Goal: Information Seeking & Learning: Learn about a topic

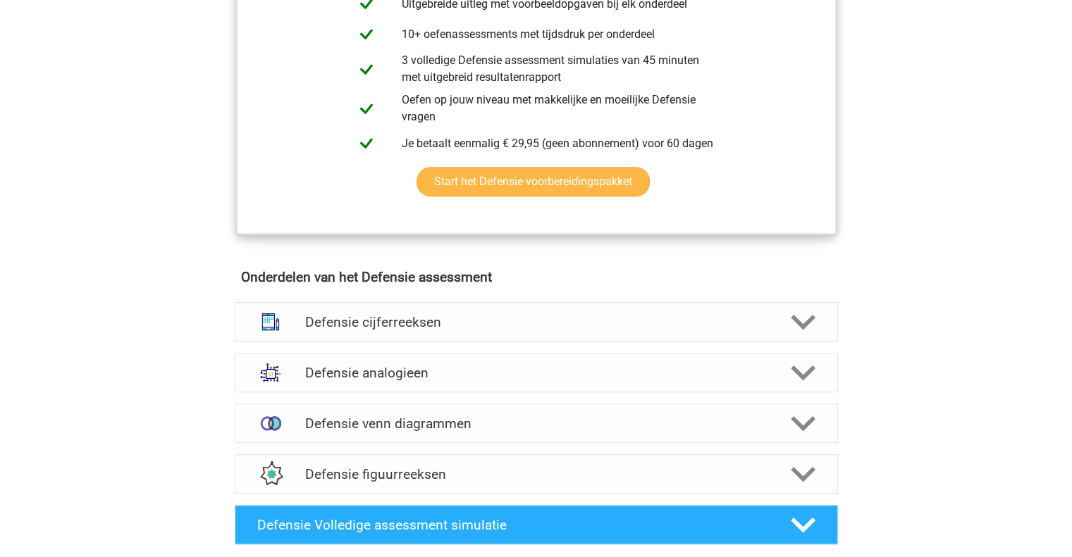
scroll to position [815, 0]
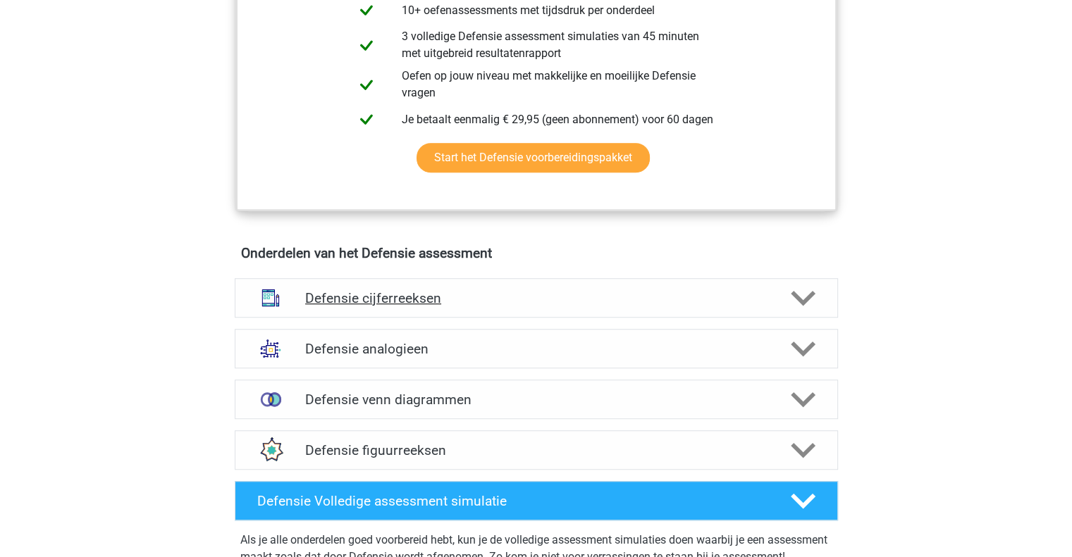
click at [806, 301] on icon at bounding box center [803, 298] width 25 height 25
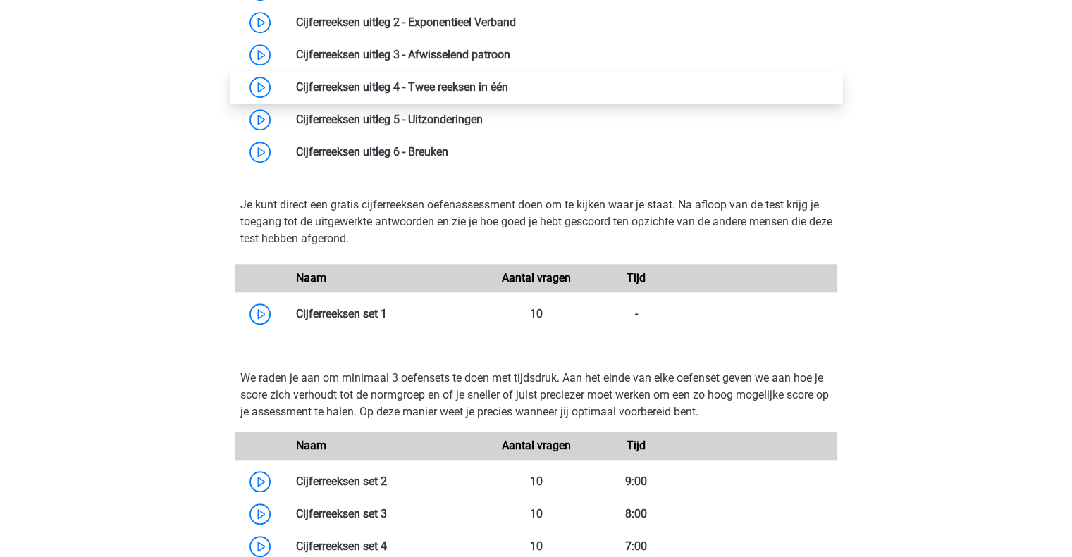
scroll to position [1231, 0]
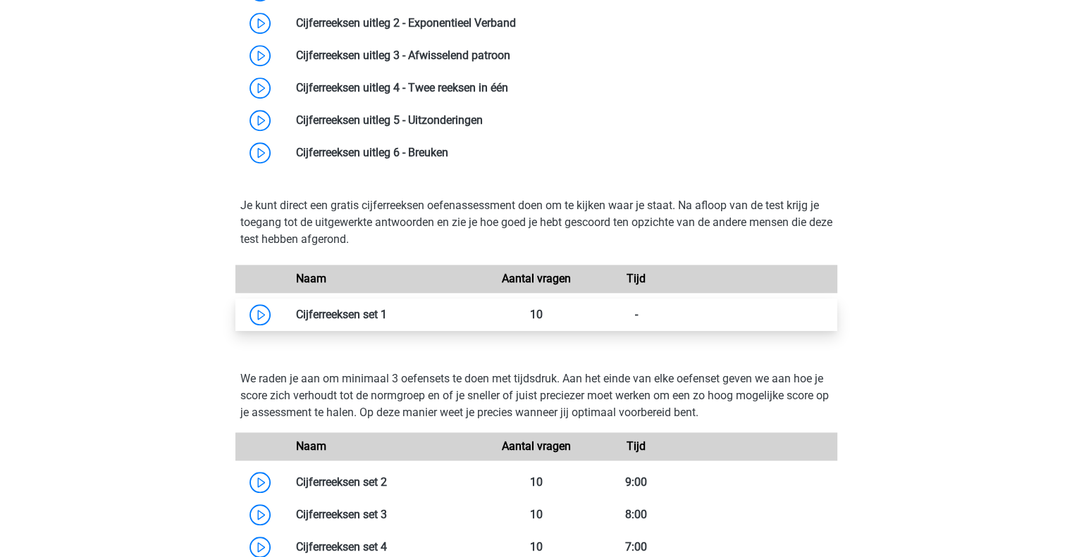
click at [387, 321] on link at bounding box center [387, 314] width 0 height 13
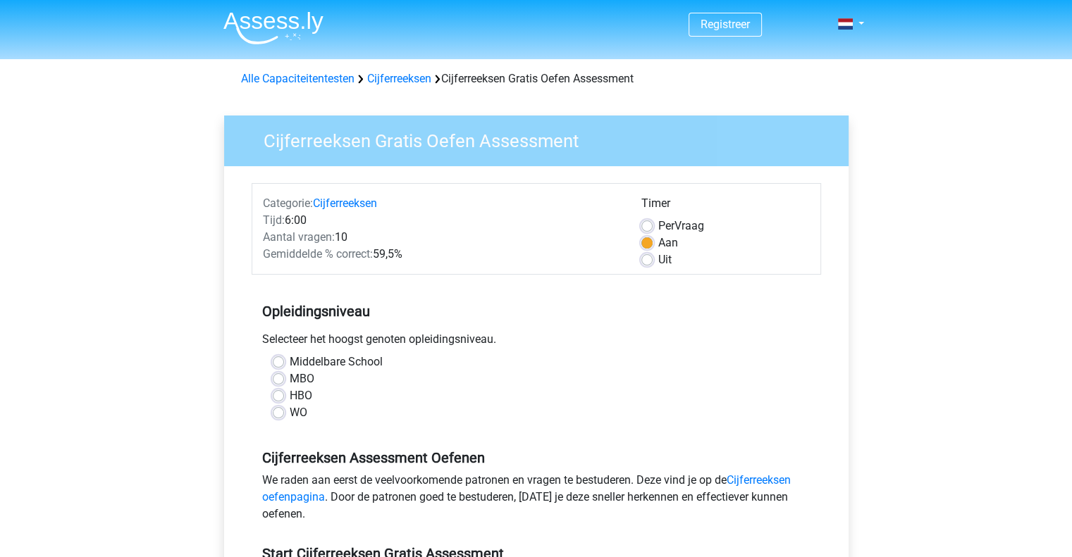
click at [290, 412] on label "WO" at bounding box center [299, 412] width 18 height 17
click at [278, 412] on input "WO" at bounding box center [278, 411] width 11 height 14
radio input "true"
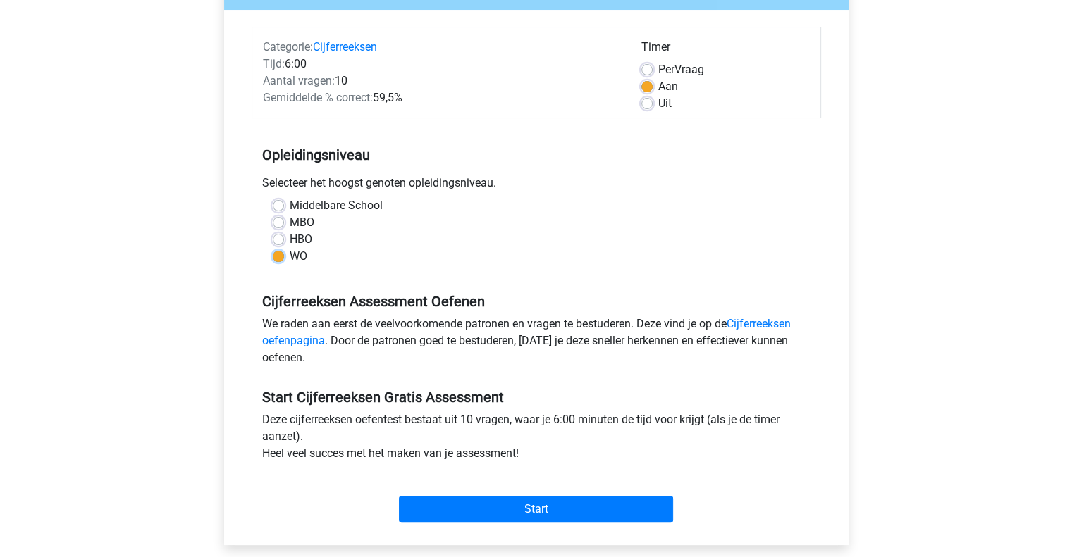
scroll to position [172, 0]
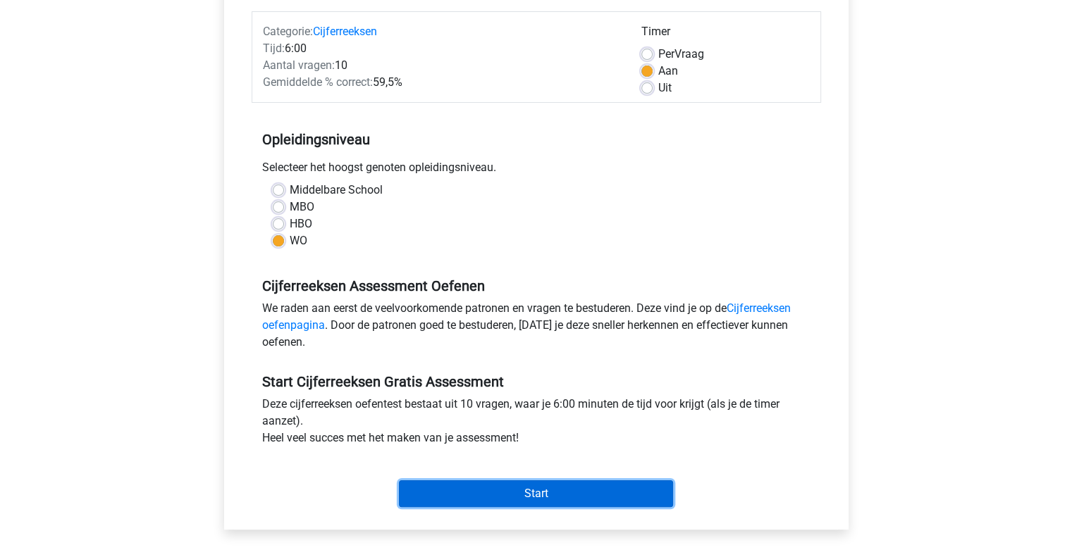
click at [503, 492] on input "Start" at bounding box center [536, 494] width 274 height 27
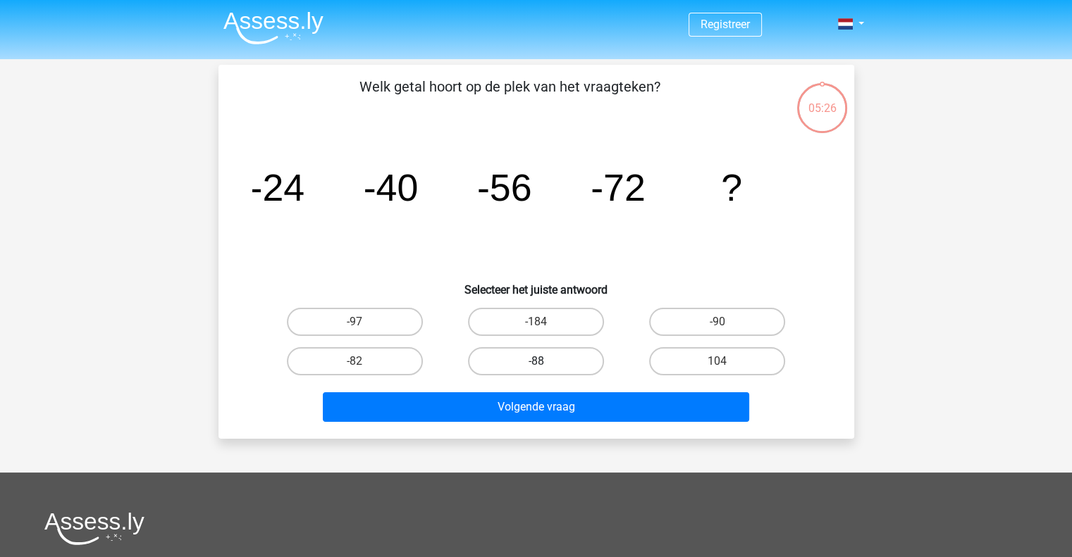
click at [560, 352] on label "-88" at bounding box center [536, 361] width 136 height 28
click at [545, 361] on input "-88" at bounding box center [540, 365] width 9 height 9
radio input "true"
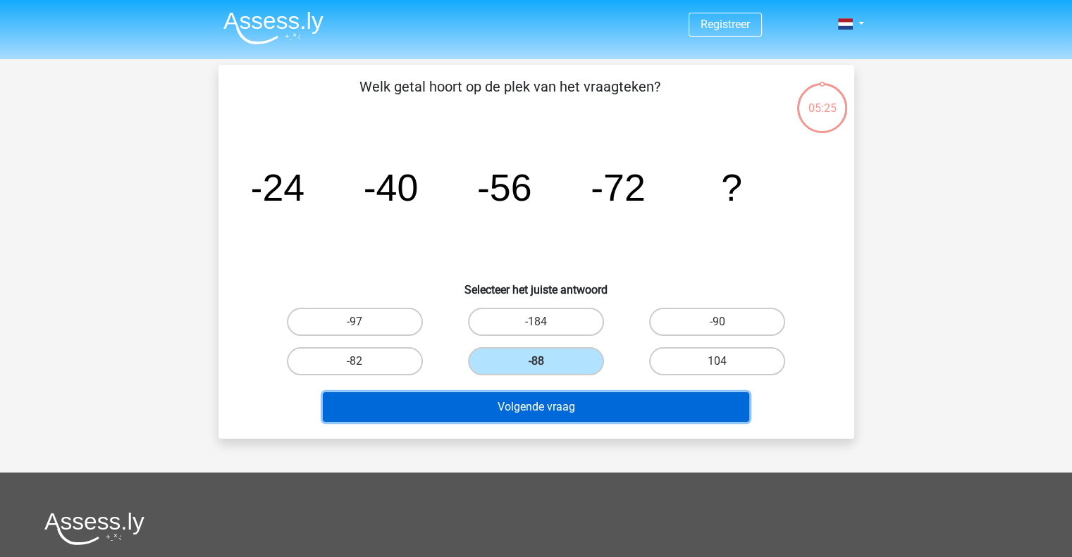
click at [521, 402] on button "Volgende vraag" at bounding box center [536, 408] width 426 height 30
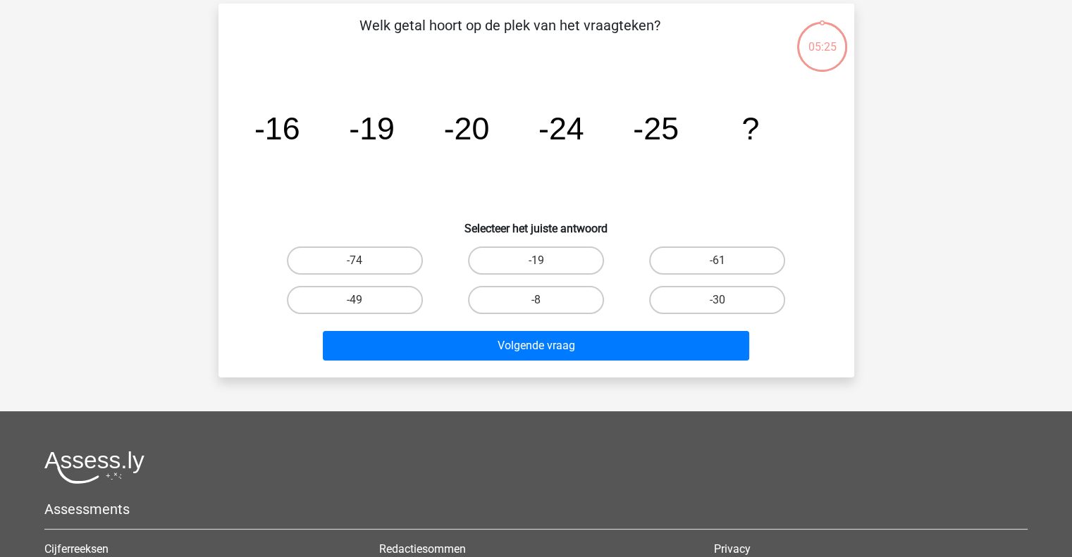
scroll to position [65, 0]
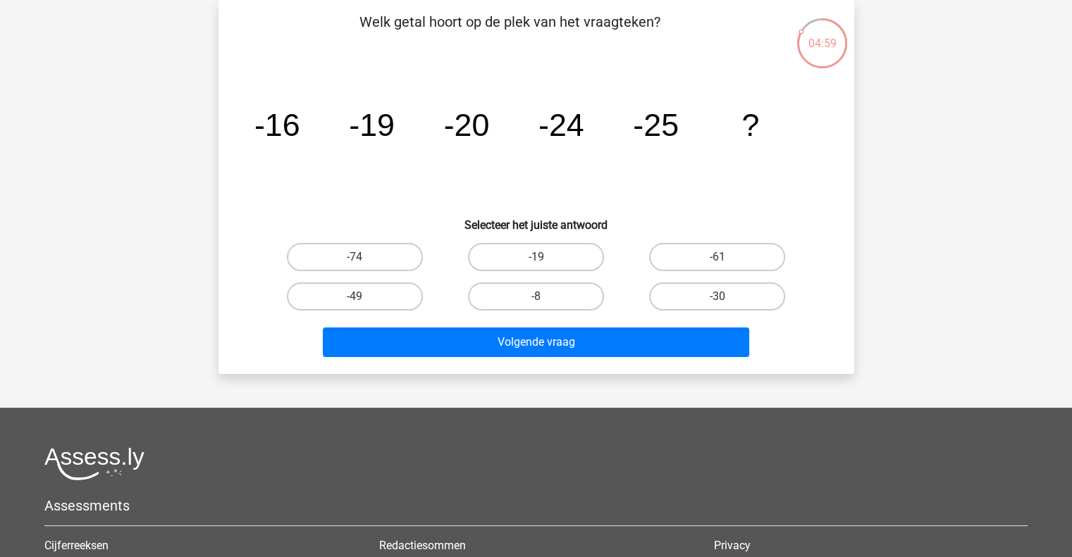
click at [723, 300] on input "-30" at bounding box center [721, 301] width 9 height 9
radio input "true"
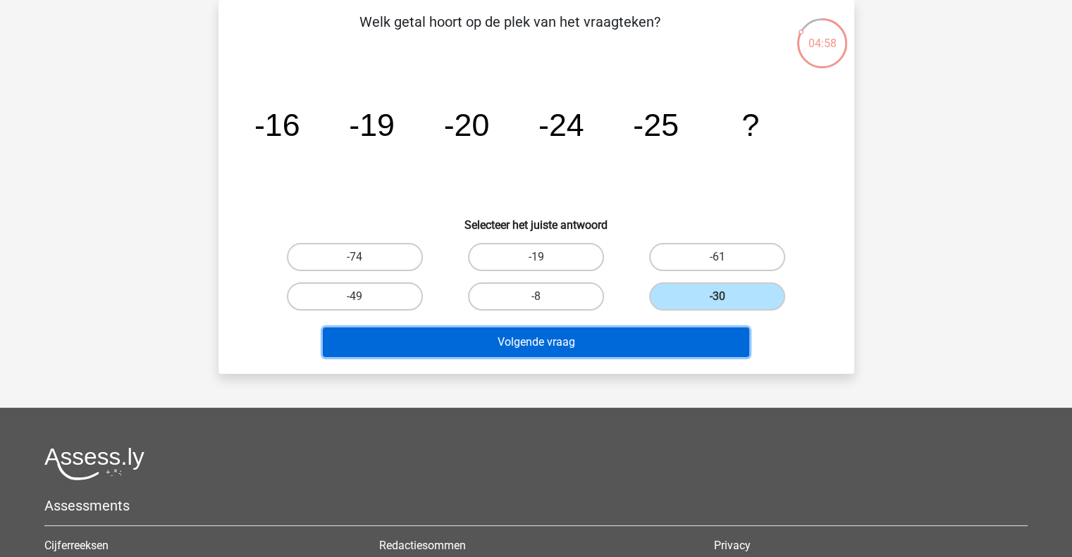
click at [665, 343] on button "Volgende vraag" at bounding box center [536, 343] width 426 height 30
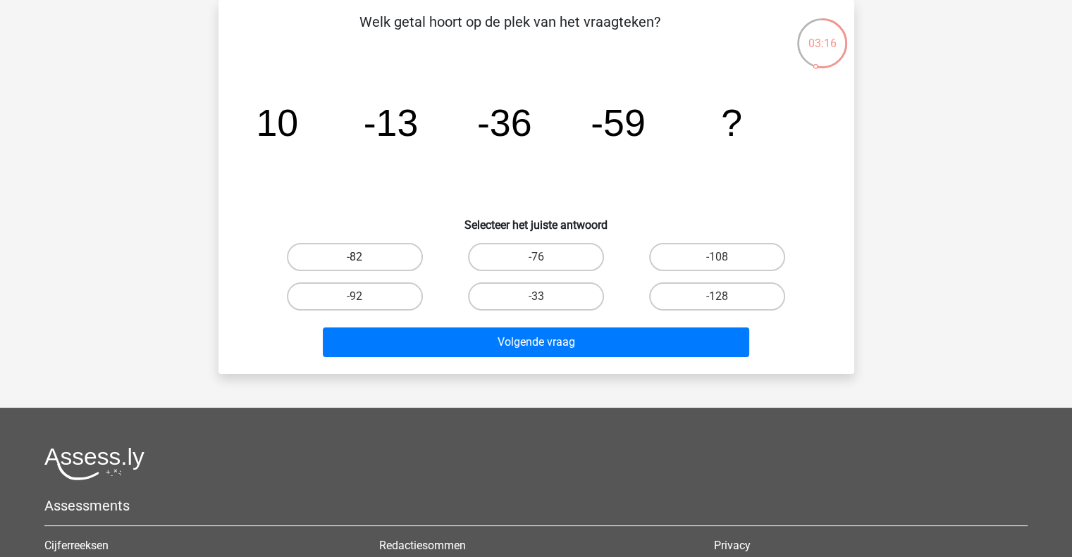
click at [397, 249] on label "-82" at bounding box center [355, 257] width 136 height 28
click at [364, 257] on input "-82" at bounding box center [358, 261] width 9 height 9
radio input "true"
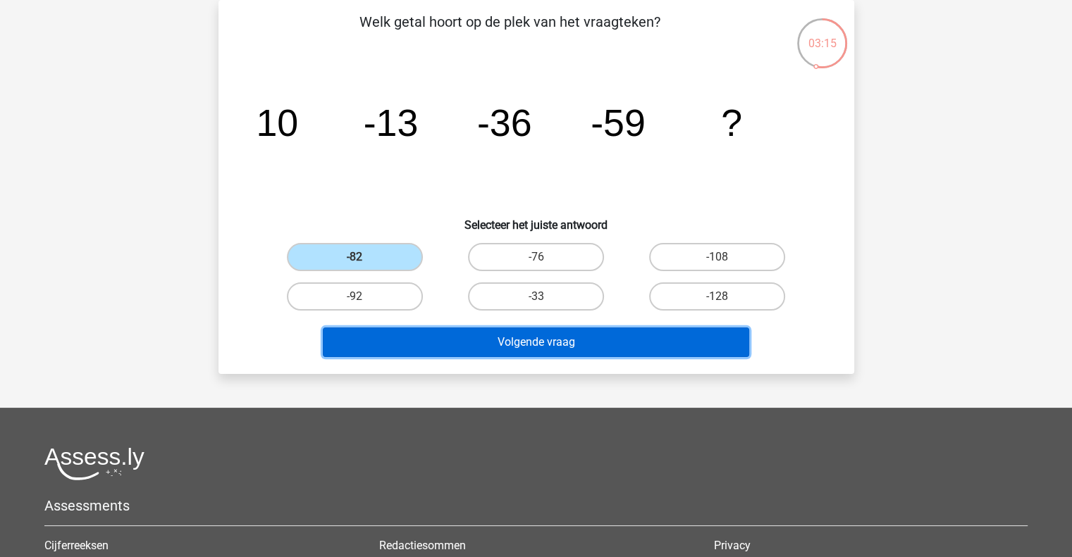
click at [509, 352] on button "Volgende vraag" at bounding box center [536, 343] width 426 height 30
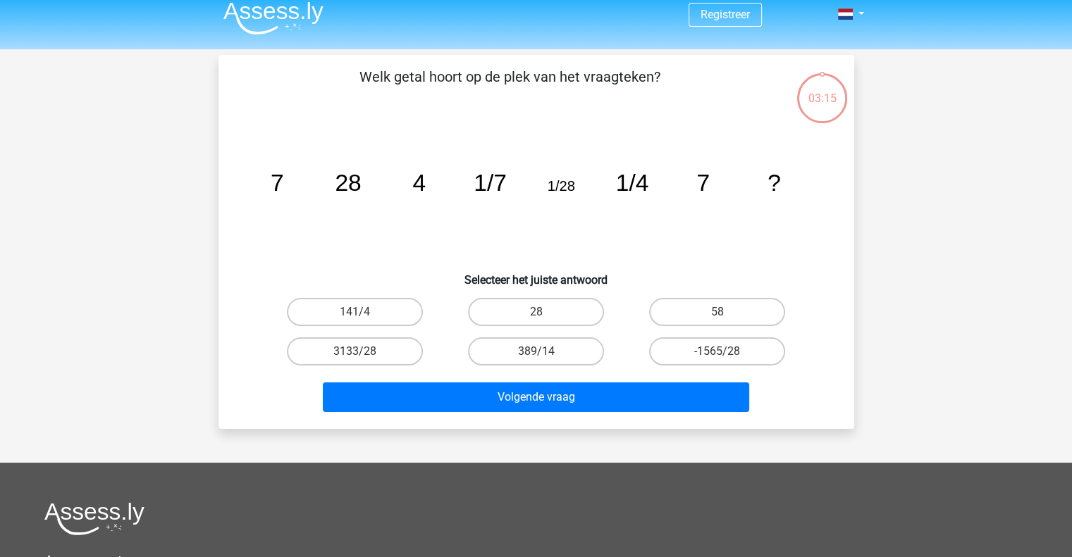
scroll to position [0, 0]
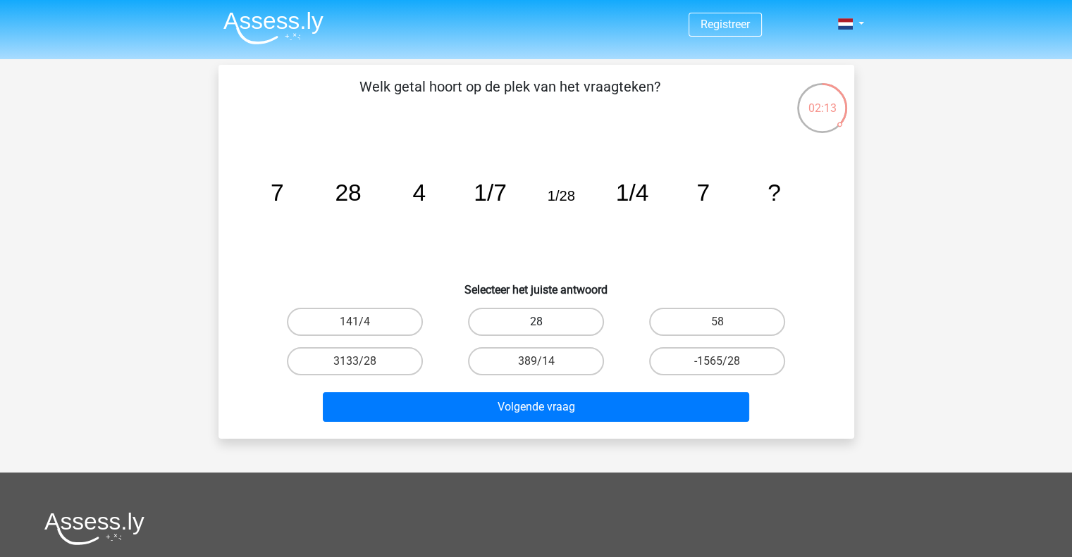
click at [529, 321] on label "28" at bounding box center [536, 322] width 136 height 28
click at [536, 322] on input "28" at bounding box center [540, 326] width 9 height 9
radio input "true"
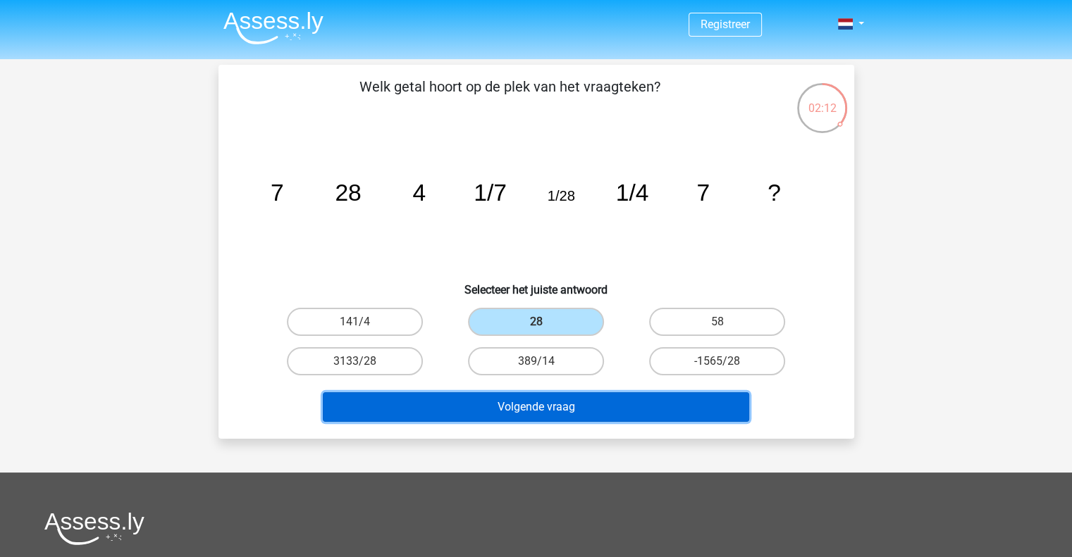
click at [522, 399] on button "Volgende vraag" at bounding box center [536, 408] width 426 height 30
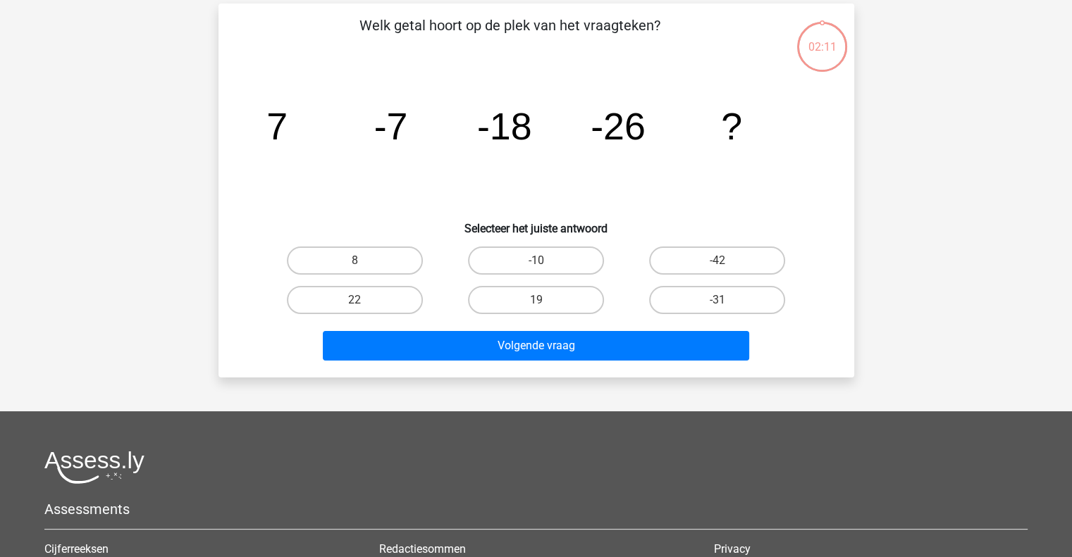
scroll to position [65, 0]
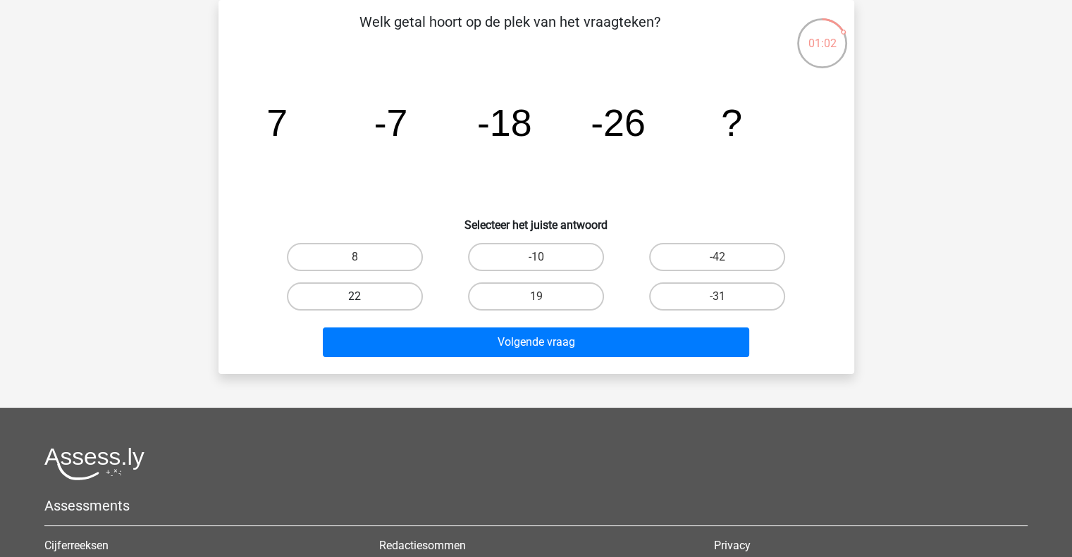
click at [390, 298] on label "22" at bounding box center [355, 297] width 136 height 28
click at [364, 298] on input "22" at bounding box center [358, 301] width 9 height 9
radio input "true"
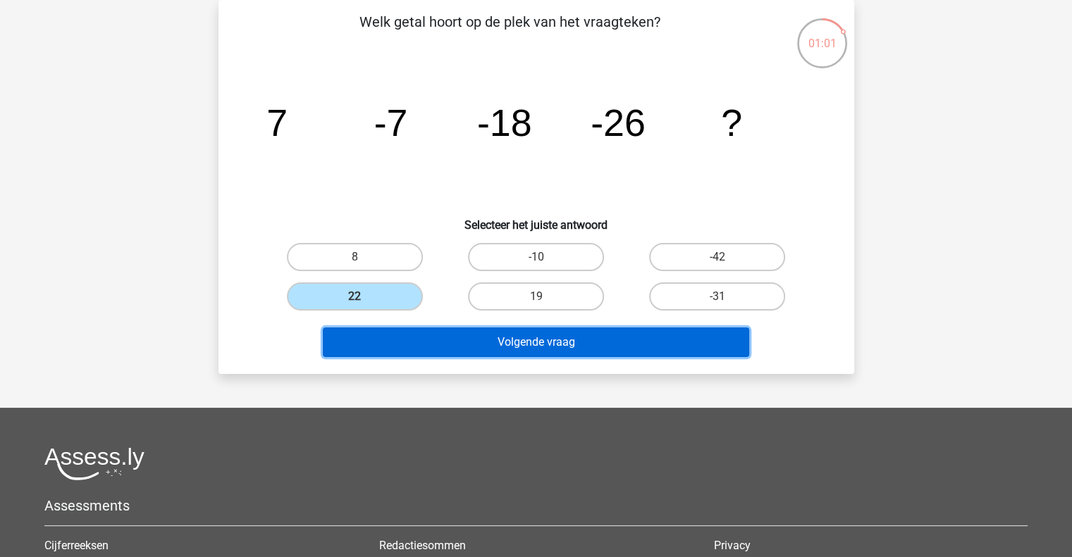
click at [451, 337] on button "Volgende vraag" at bounding box center [536, 343] width 426 height 30
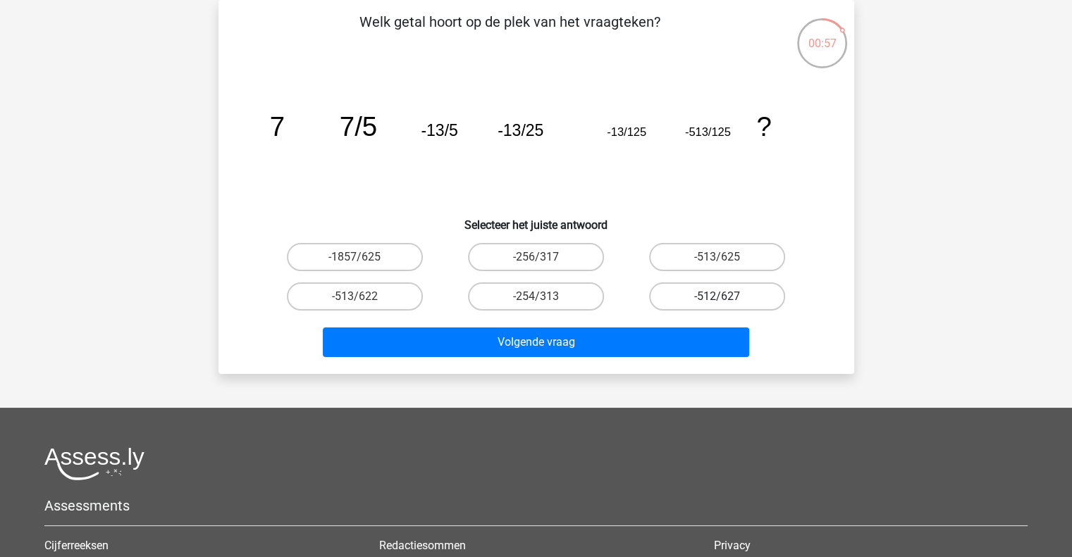
click at [699, 293] on label "-512/627" at bounding box center [717, 297] width 136 height 28
click at [717, 297] on input "-512/627" at bounding box center [721, 301] width 9 height 9
radio input "true"
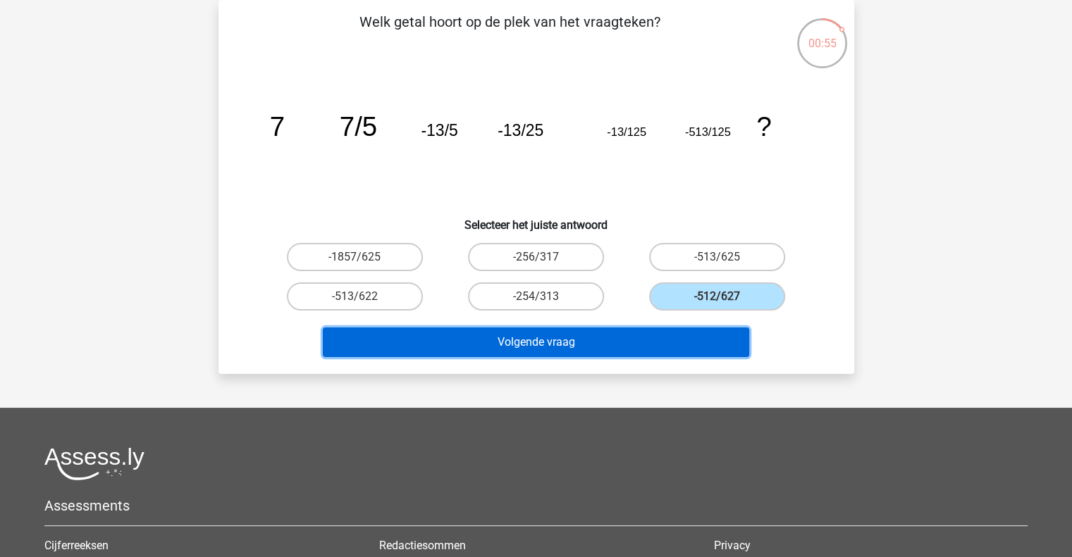
click at [599, 350] on button "Volgende vraag" at bounding box center [536, 343] width 426 height 30
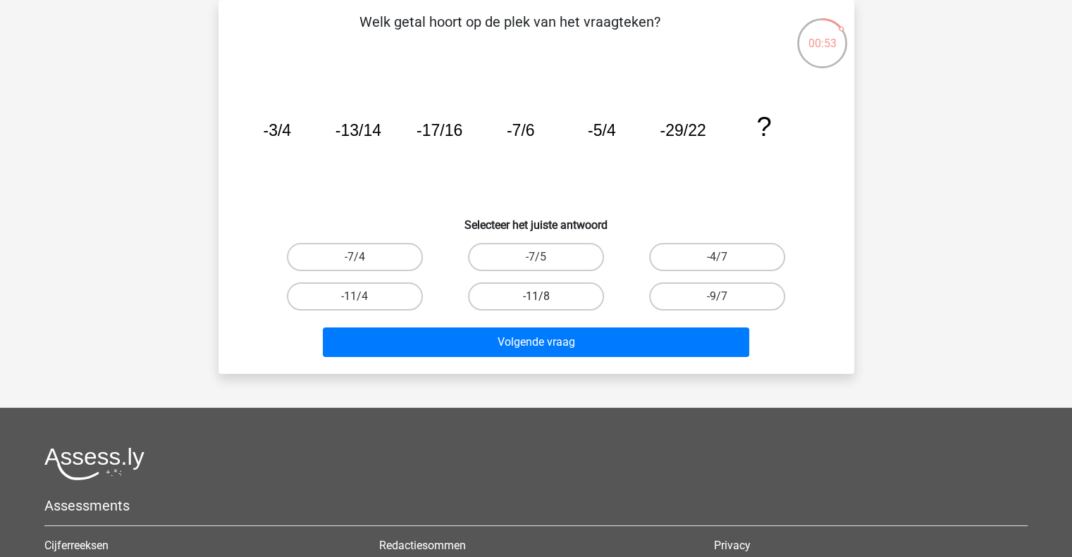
click at [566, 295] on label "-11/8" at bounding box center [536, 297] width 136 height 28
click at [545, 297] on input "-11/8" at bounding box center [540, 301] width 9 height 9
radio input "true"
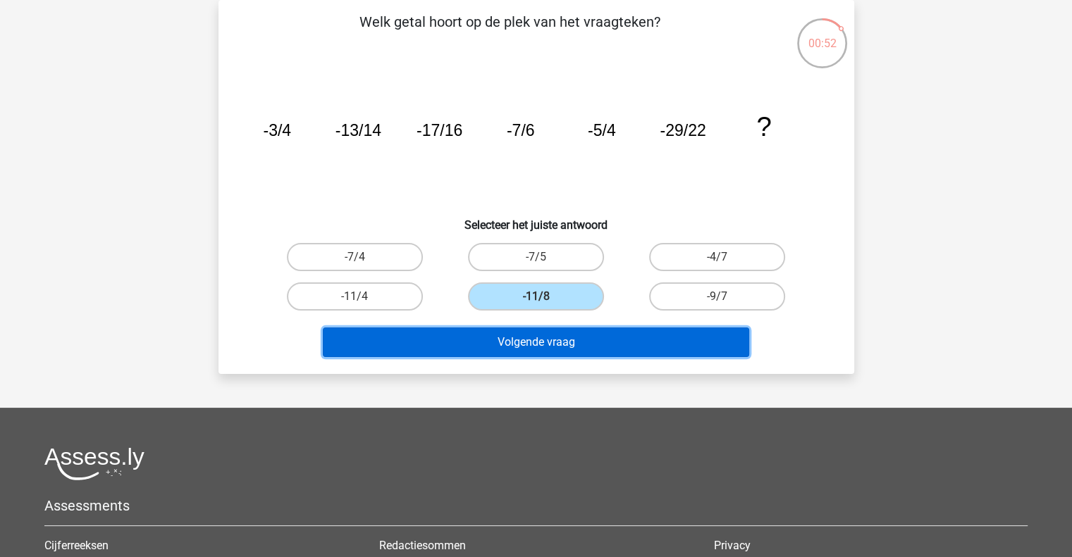
click at [562, 345] on button "Volgende vraag" at bounding box center [536, 343] width 426 height 30
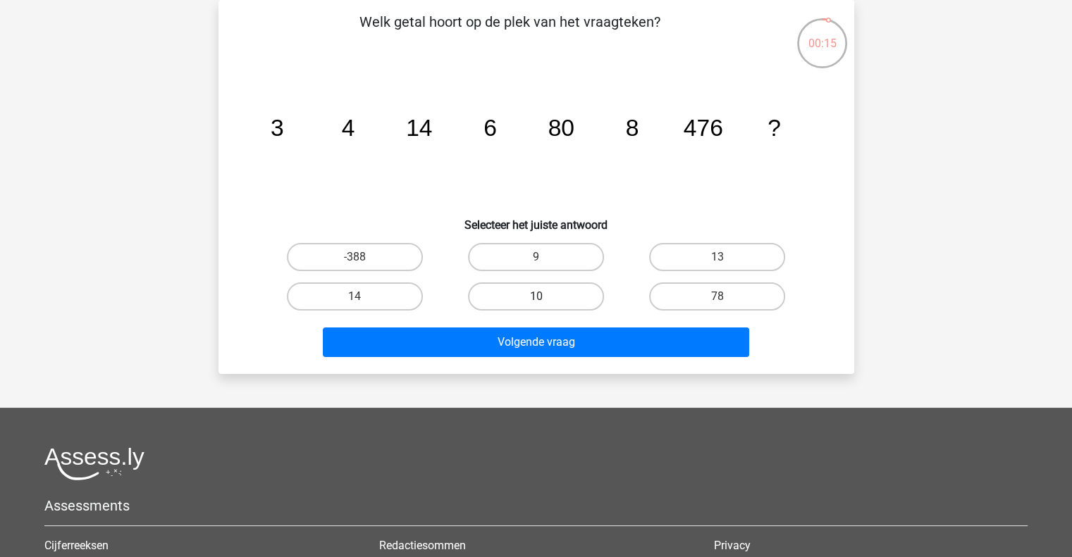
click at [558, 297] on label "10" at bounding box center [536, 297] width 136 height 28
click at [545, 297] on input "10" at bounding box center [540, 301] width 9 height 9
radio input "true"
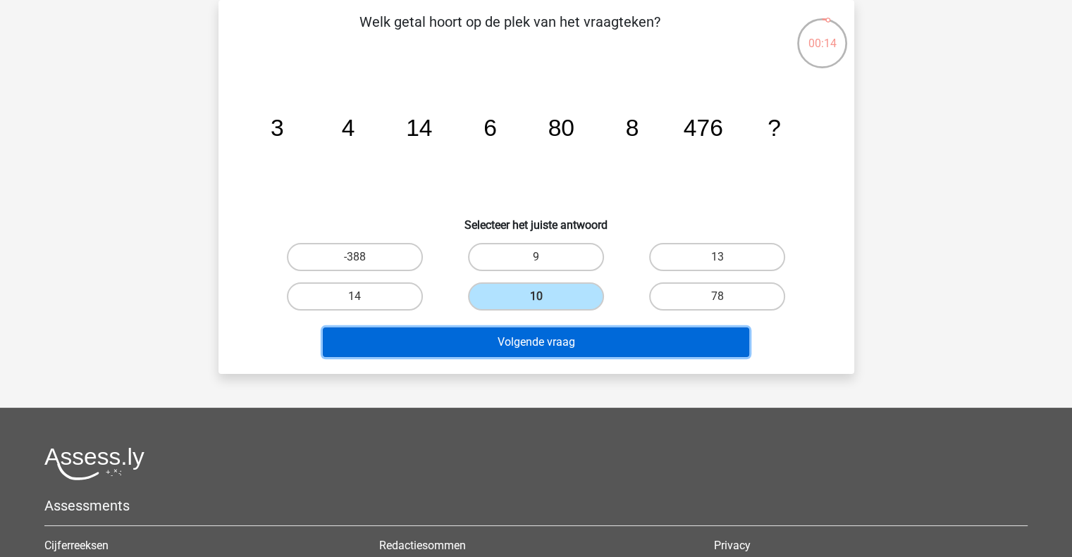
click at [542, 338] on button "Volgende vraag" at bounding box center [536, 343] width 426 height 30
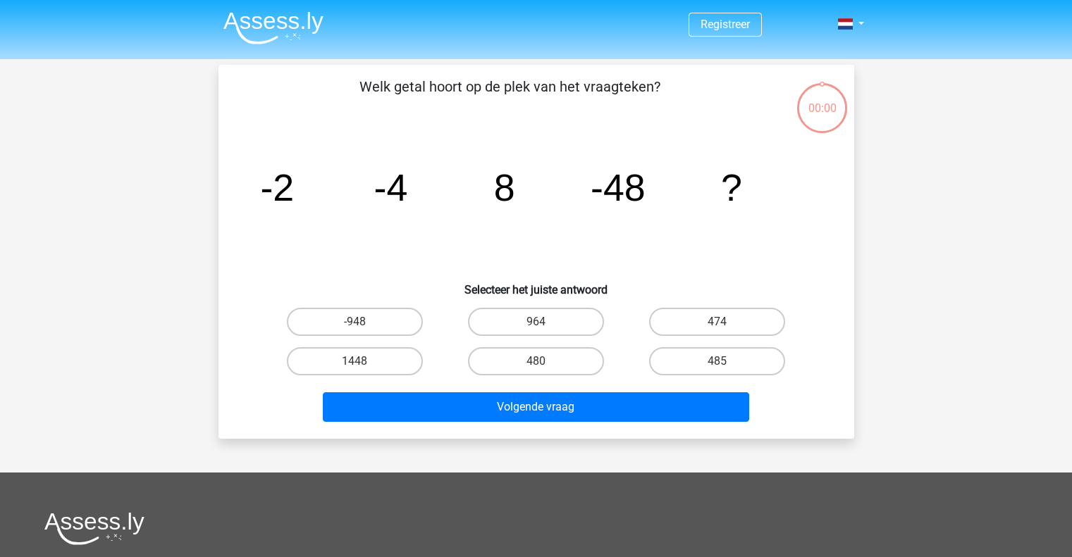
scroll to position [65, 0]
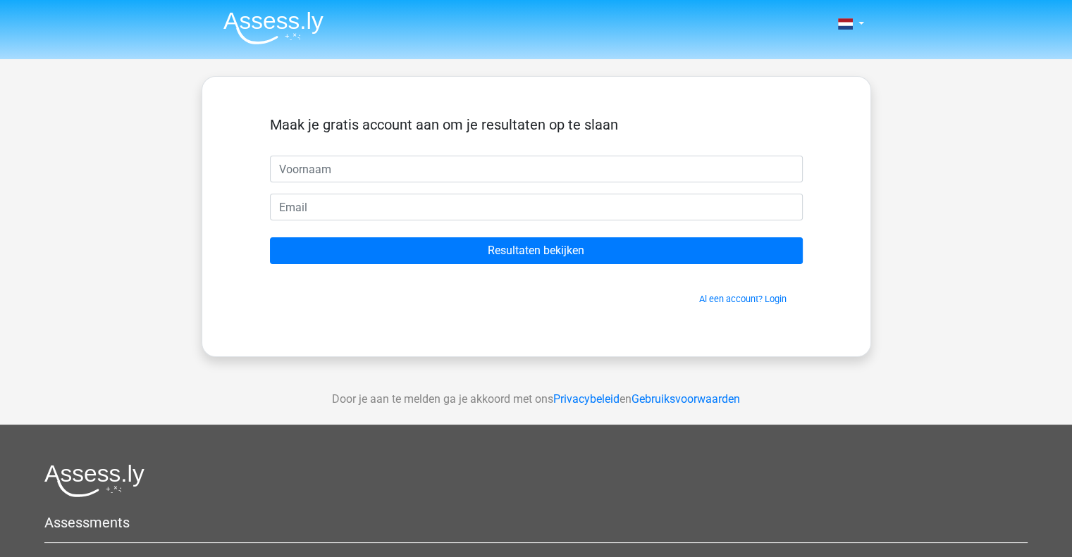
drag, startPoint x: 0, startPoint y: 0, endPoint x: 657, endPoint y: 138, distance: 671.1
click at [657, 138] on div "Maak je gratis account aan om je resultaten op te slaan Resultaten bekijken Al …" at bounding box center [536, 216] width 669 height 281
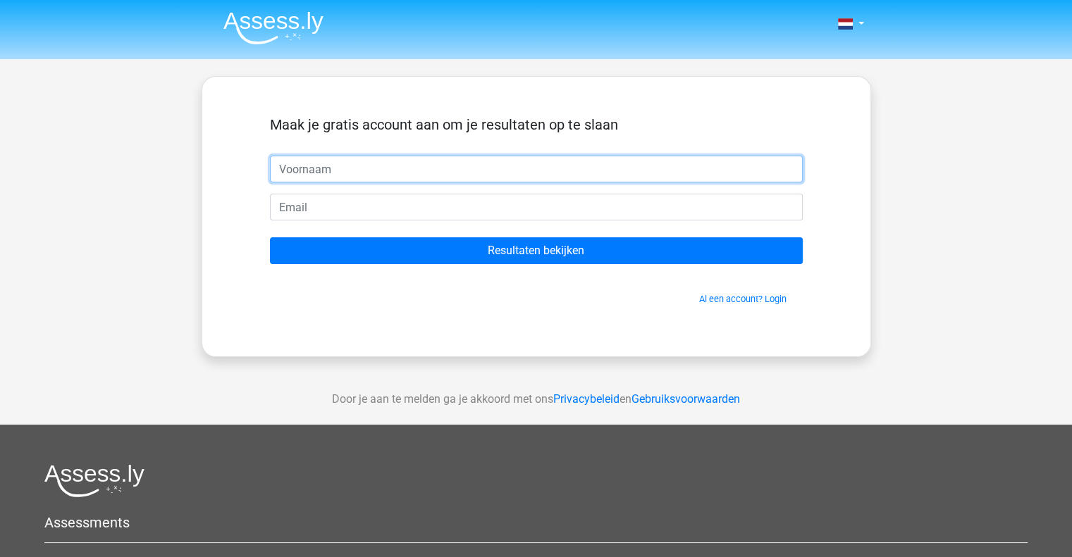
click at [555, 174] on input "text" at bounding box center [536, 169] width 533 height 27
type input "Marit"
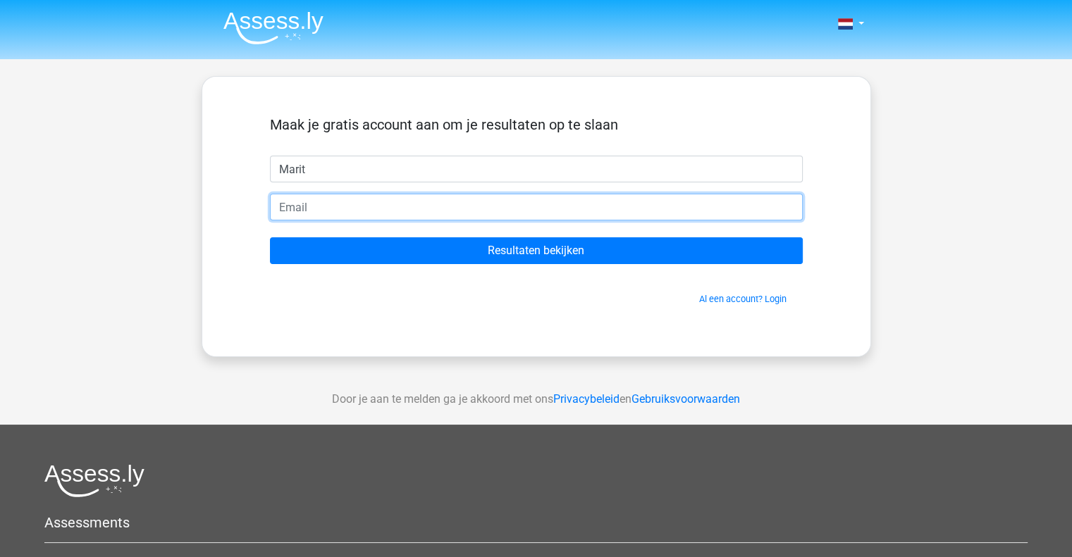
click at [346, 205] on input "email" at bounding box center [536, 207] width 533 height 27
type input "[EMAIL_ADDRESS][DOMAIN_NAME]"
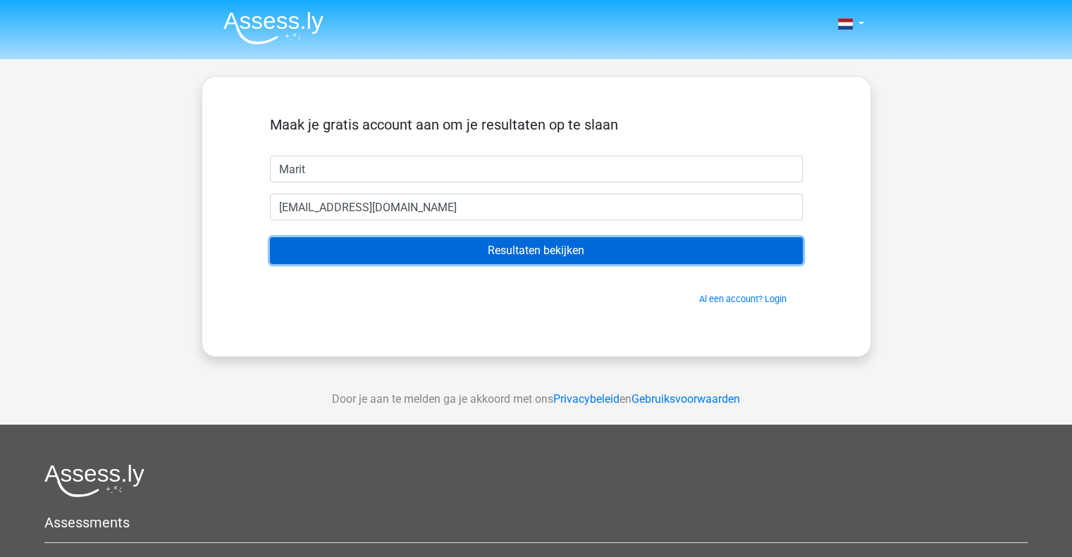
click at [468, 256] on input "Resultaten bekijken" at bounding box center [536, 250] width 533 height 27
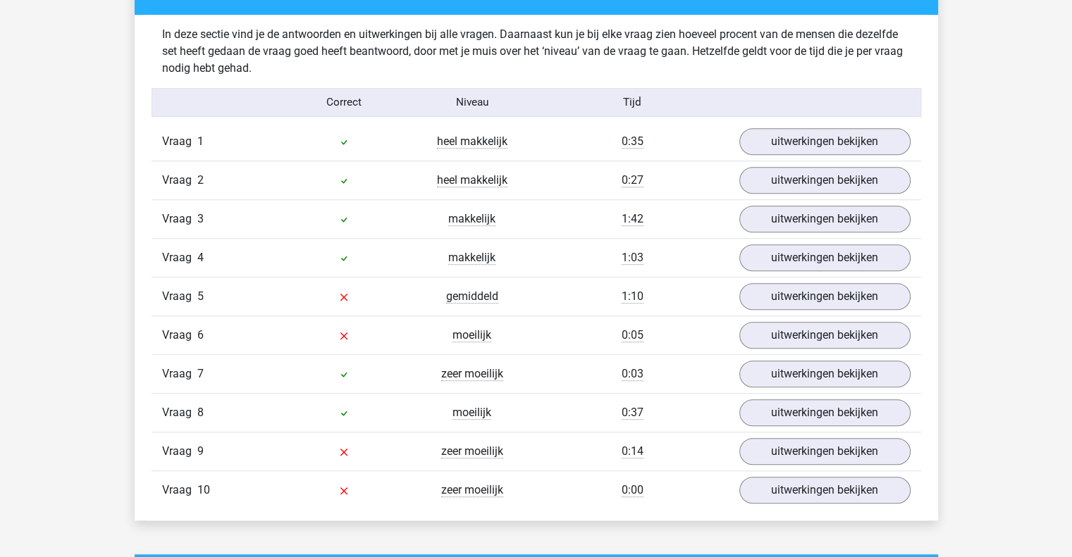
scroll to position [1065, 0]
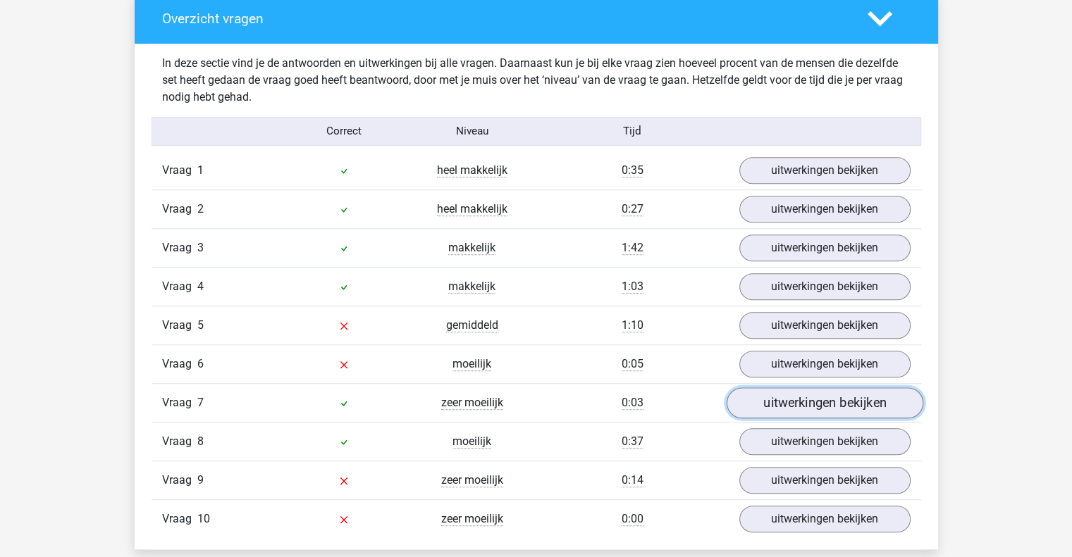
click at [801, 409] on link "uitwerkingen bekijken" at bounding box center [824, 403] width 197 height 31
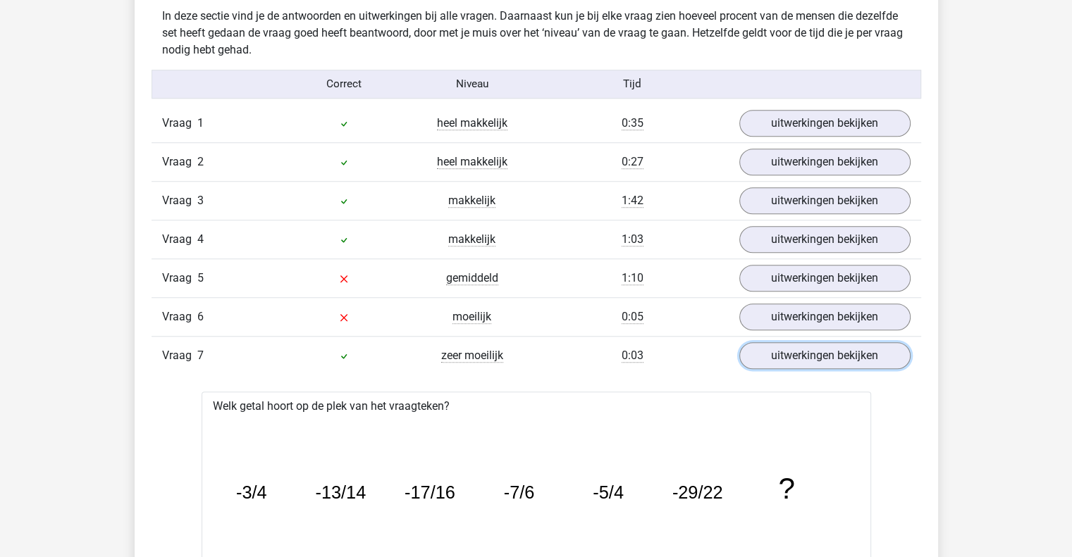
scroll to position [1106, 0]
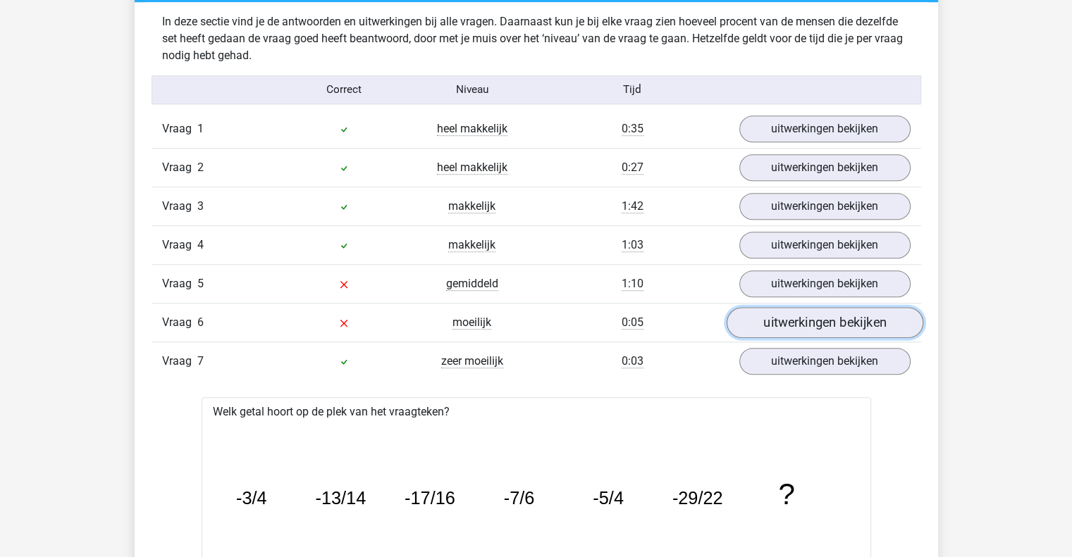
click at [774, 323] on link "uitwerkingen bekijken" at bounding box center [824, 322] width 197 height 31
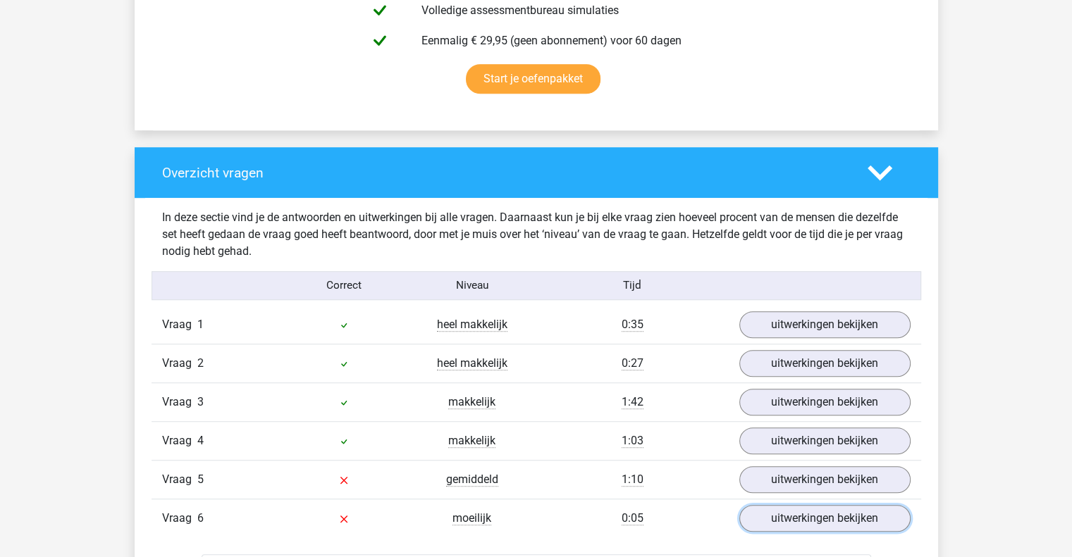
scroll to position [922, 0]
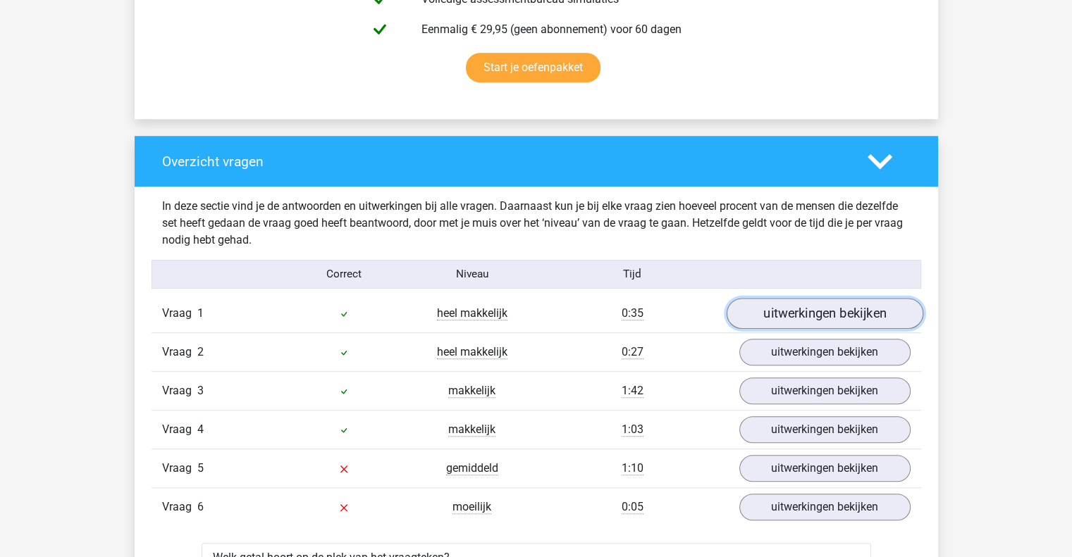
click at [779, 318] on link "uitwerkingen bekijken" at bounding box center [824, 313] width 197 height 31
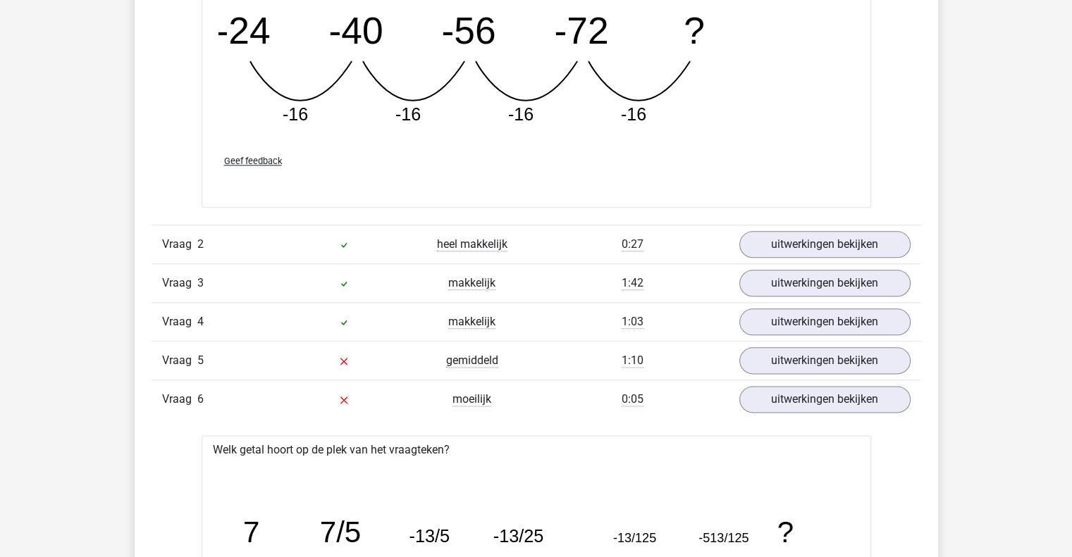
scroll to position [1646, 0]
click at [809, 239] on link "uitwerkingen bekijken" at bounding box center [824, 243] width 197 height 31
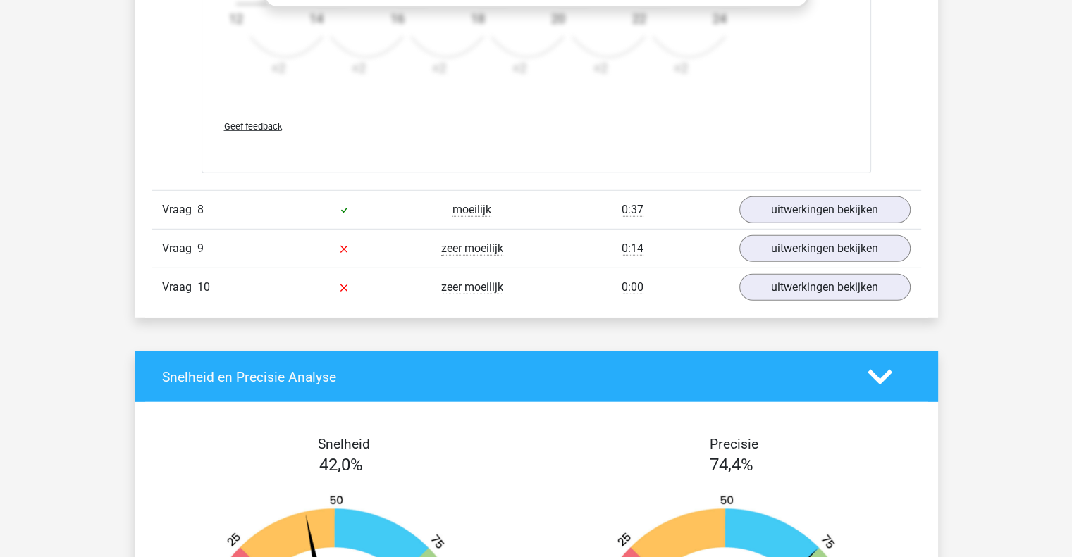
scroll to position [4042, 0]
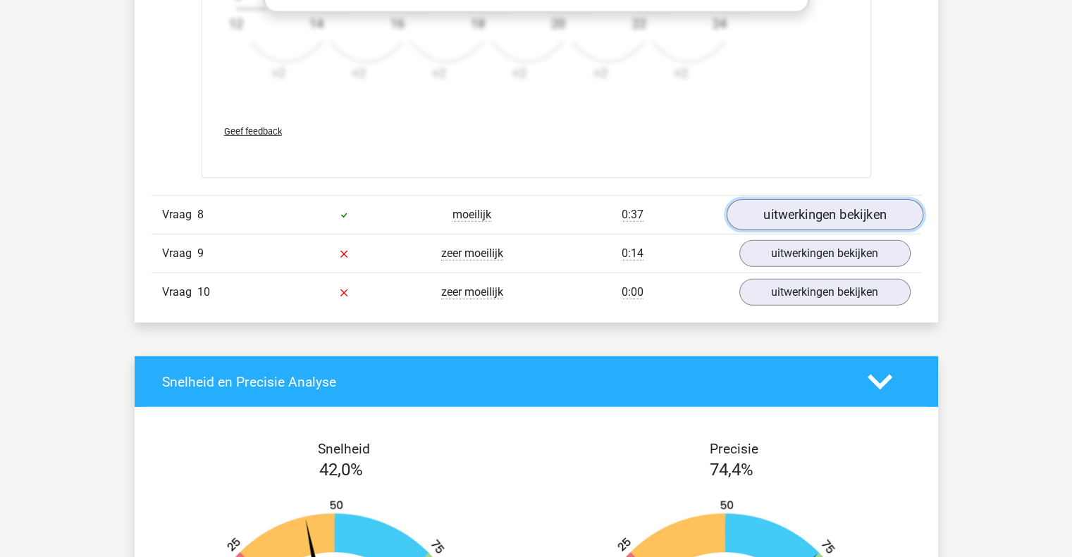
click at [830, 214] on link "uitwerkingen bekijken" at bounding box center [824, 214] width 197 height 31
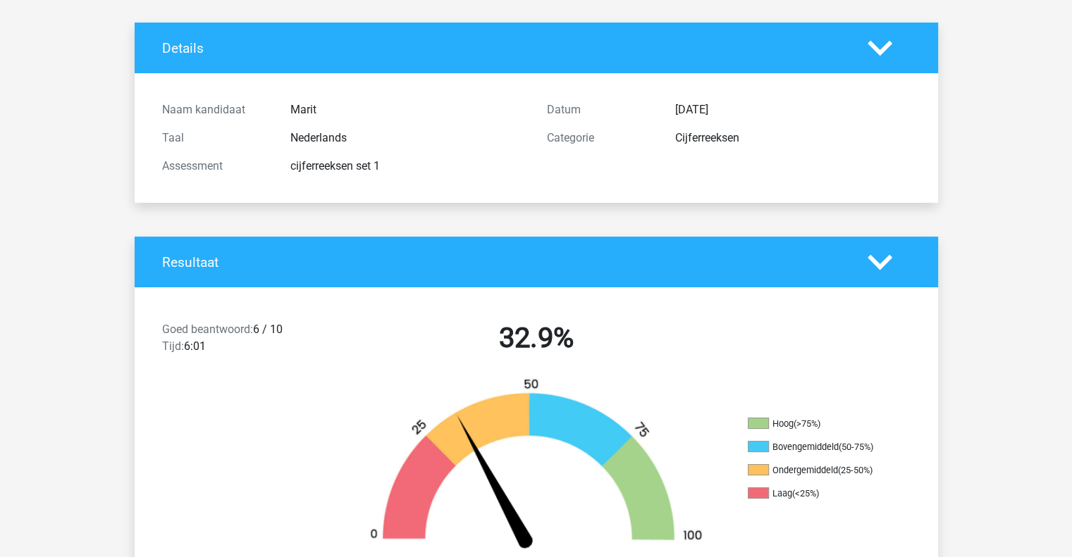
scroll to position [0, 0]
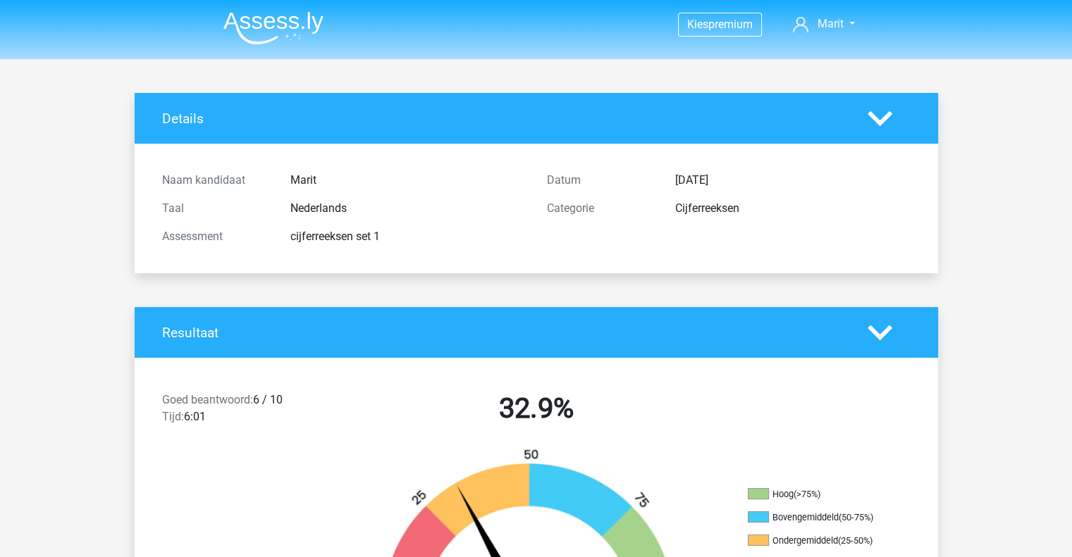
click at [268, 32] on img at bounding box center [273, 27] width 100 height 33
